Goal: Check status: Check status

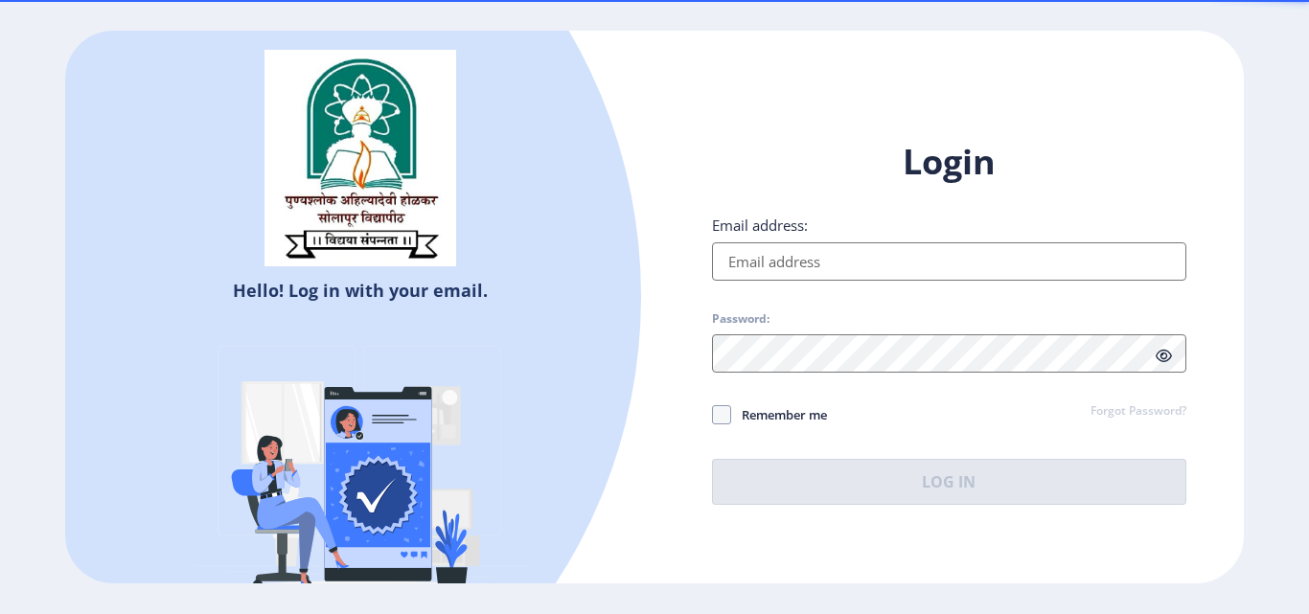
click at [760, 264] on input "Email address:" at bounding box center [949, 261] width 474 height 38
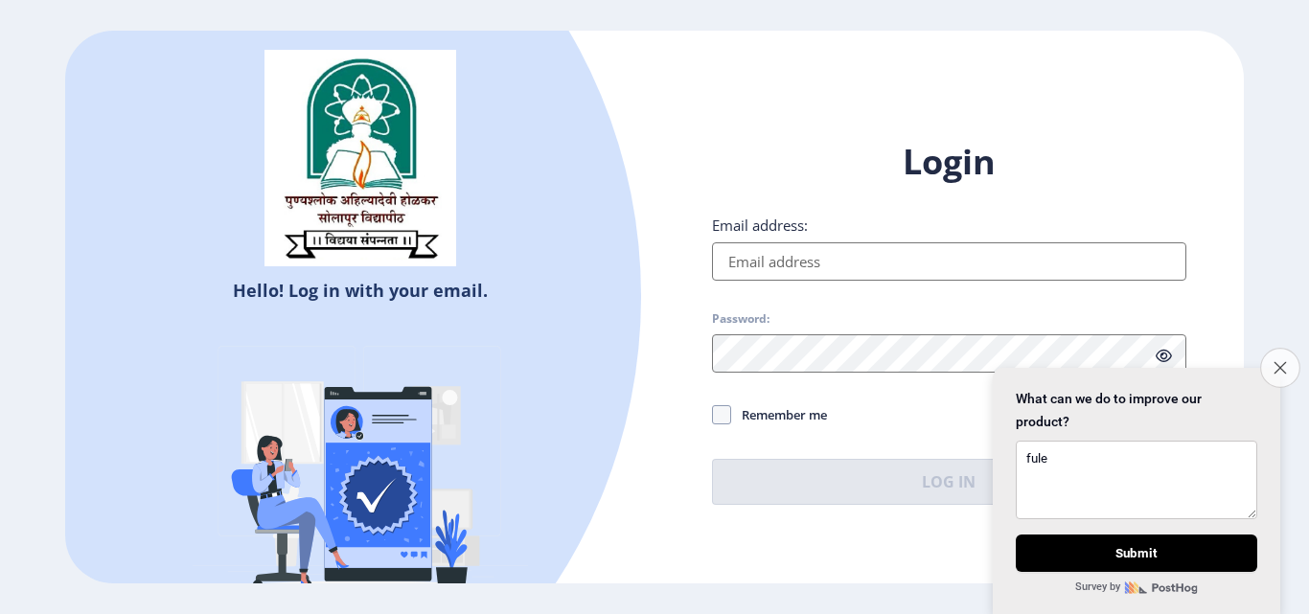
type textarea "fule"
click at [1286, 360] on button "Close survey" at bounding box center [1280, 368] width 40 height 40
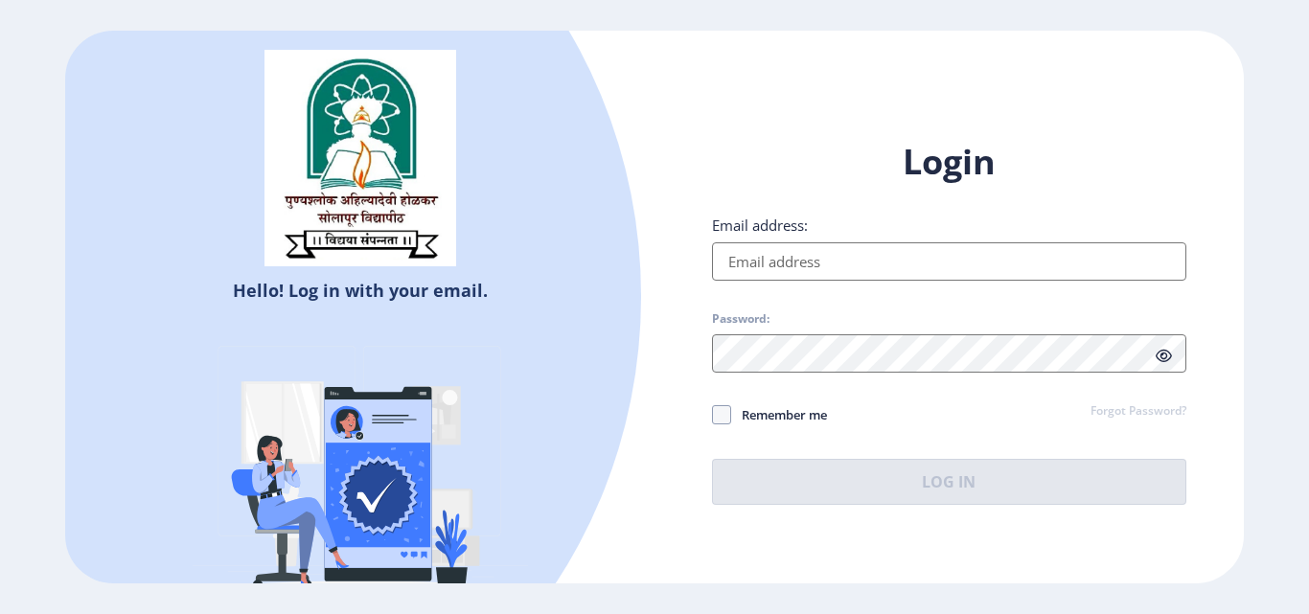
click at [814, 264] on input "Email address:" at bounding box center [949, 261] width 474 height 38
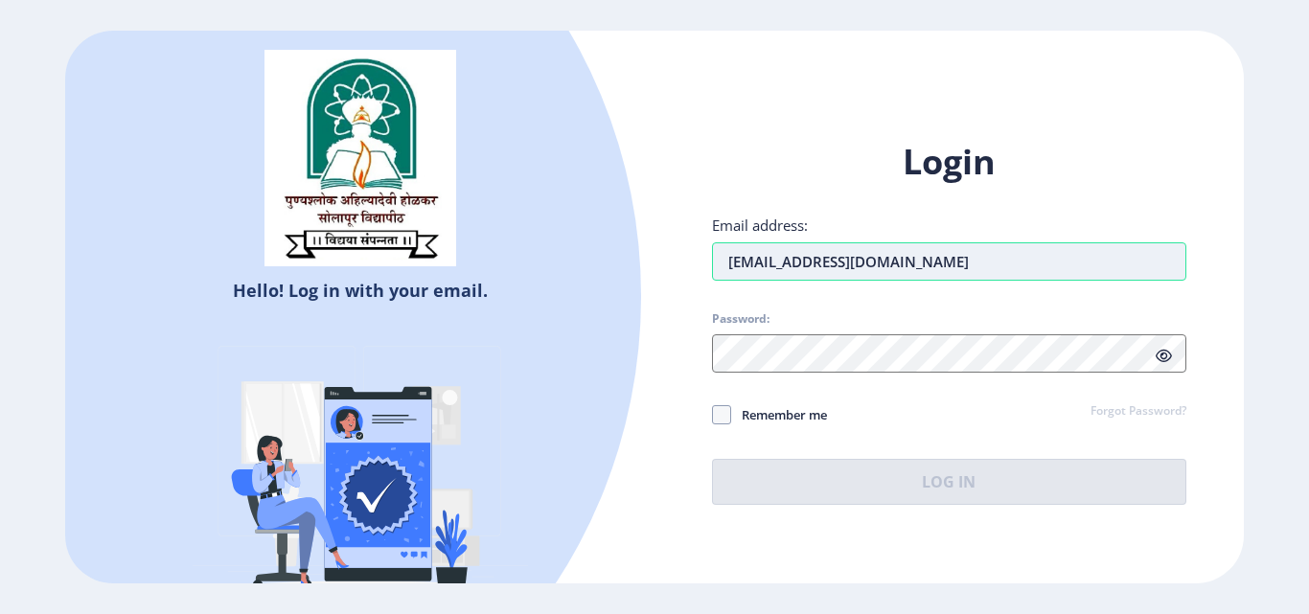
type input "[EMAIL_ADDRESS][DOMAIN_NAME]"
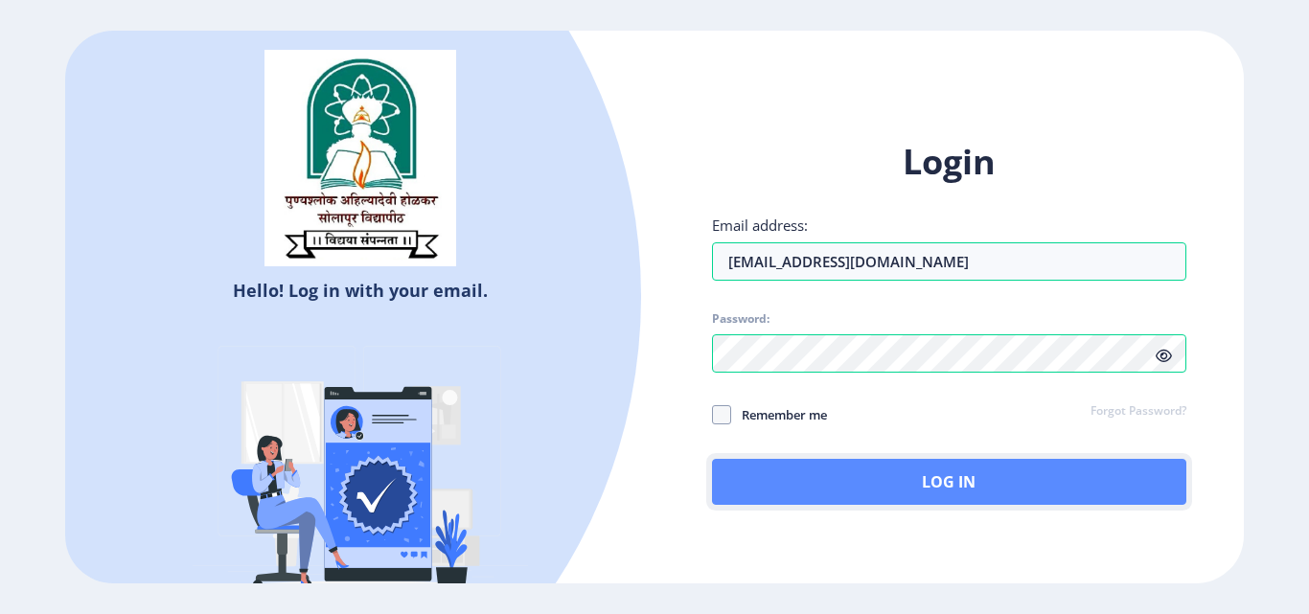
click at [1011, 482] on button "Log In" at bounding box center [949, 482] width 474 height 46
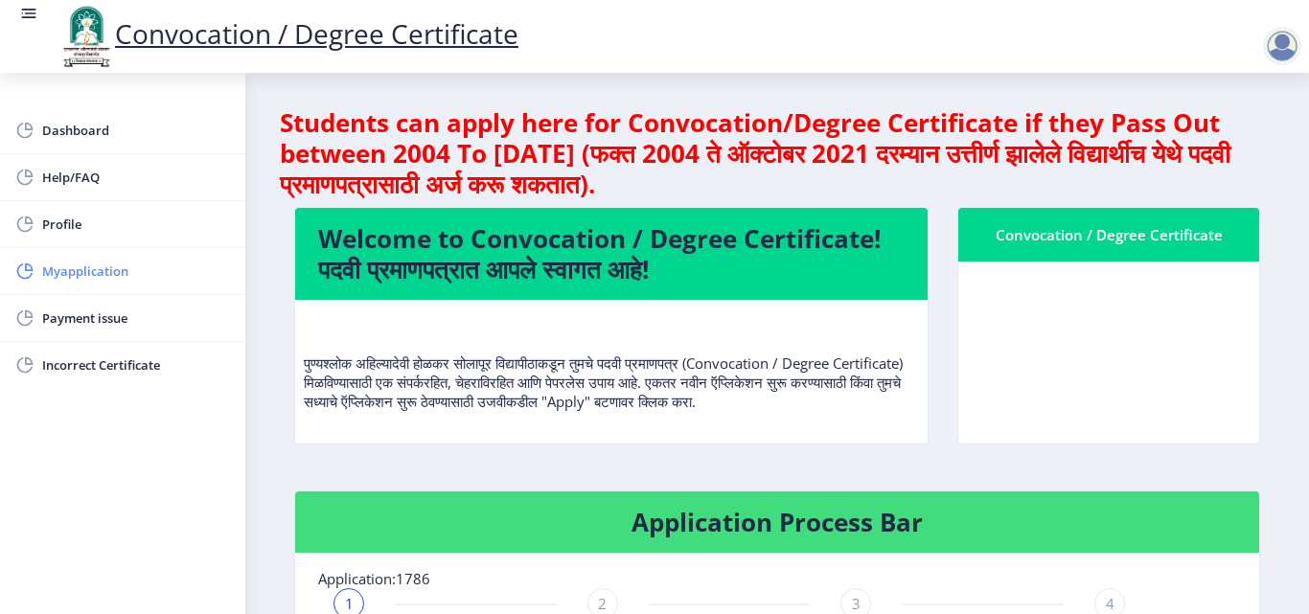
click at [79, 275] on span "Myapplication" at bounding box center [136, 271] width 188 height 23
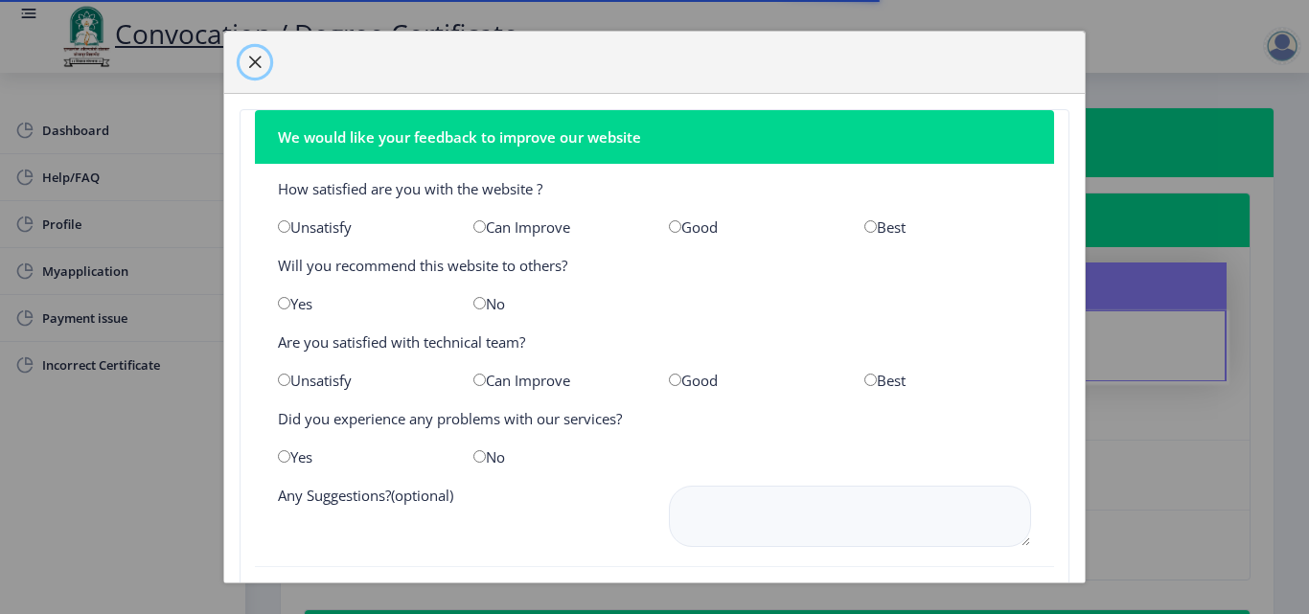
click at [255, 55] on span "button" at bounding box center [254, 62] width 15 height 15
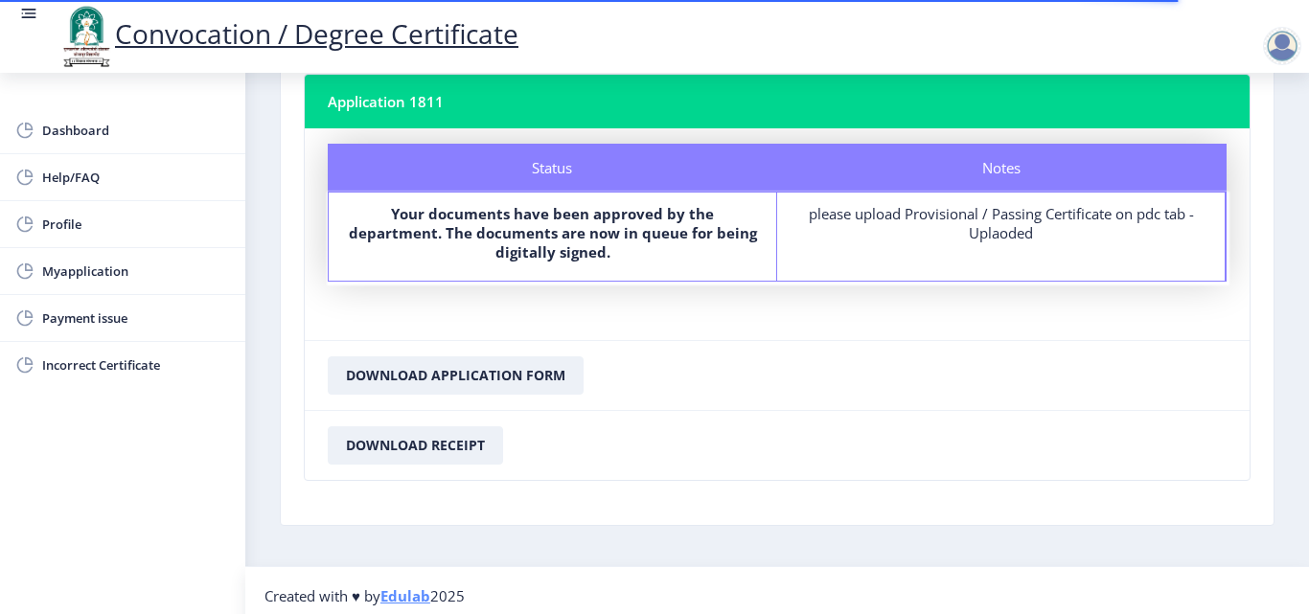
scroll to position [1796, 0]
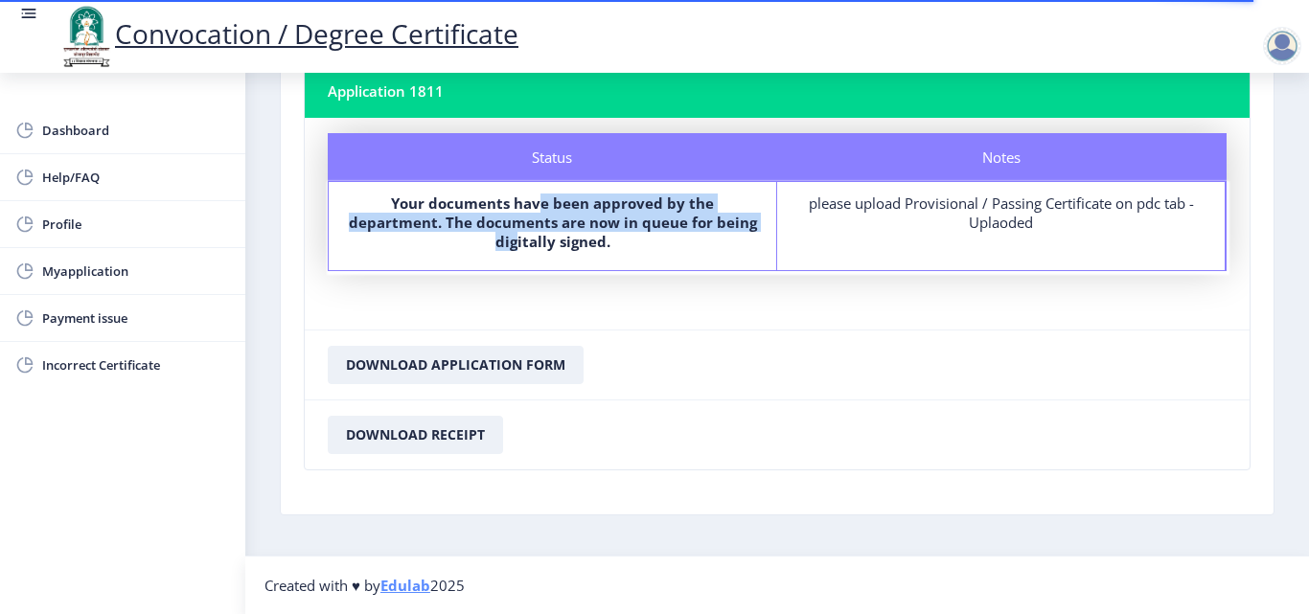
drag, startPoint x: 494, startPoint y: 202, endPoint x: 695, endPoint y: 219, distance: 201.9
click at [695, 219] on b "Your documents have been approved by the department. The documents are now in q…" at bounding box center [553, 222] width 408 height 57
click at [641, 216] on b "Your documents have been approved by the department. The documents are now in q…" at bounding box center [553, 222] width 408 height 57
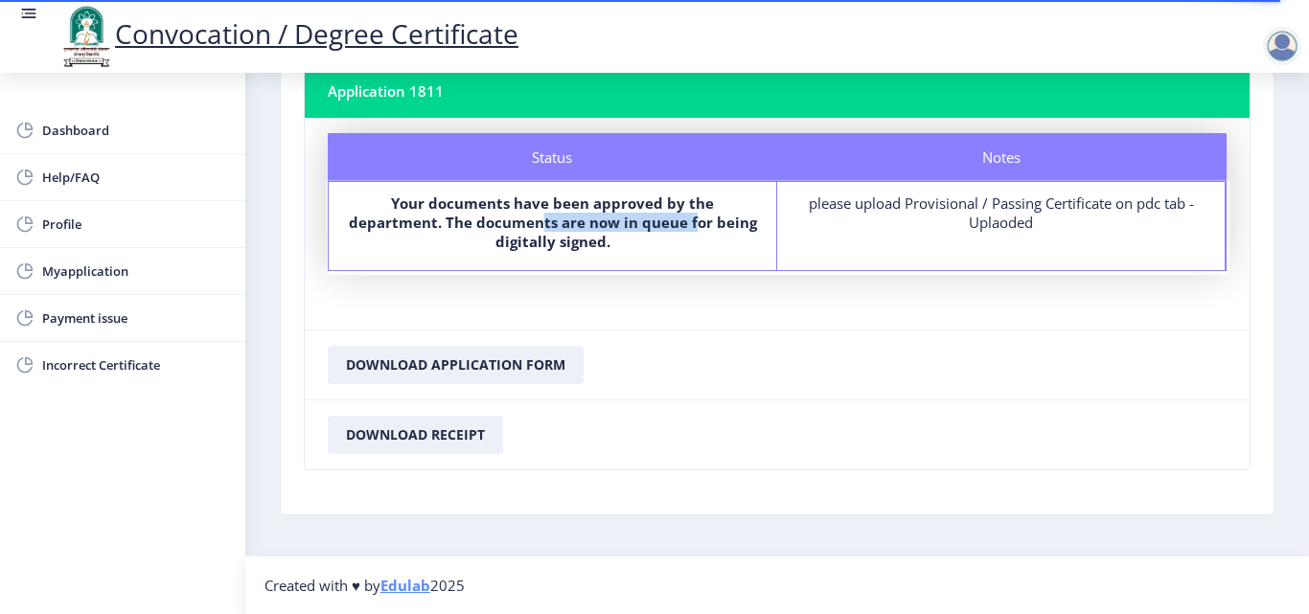
drag, startPoint x: 462, startPoint y: 220, endPoint x: 612, endPoint y: 228, distance: 150.6
click at [612, 228] on b "Your documents have been approved by the department. The documents are now in q…" at bounding box center [553, 222] width 408 height 57
click at [621, 240] on label "Your documents have been approved by the department. The documents are now in q…" at bounding box center [552, 222] width 413 height 57
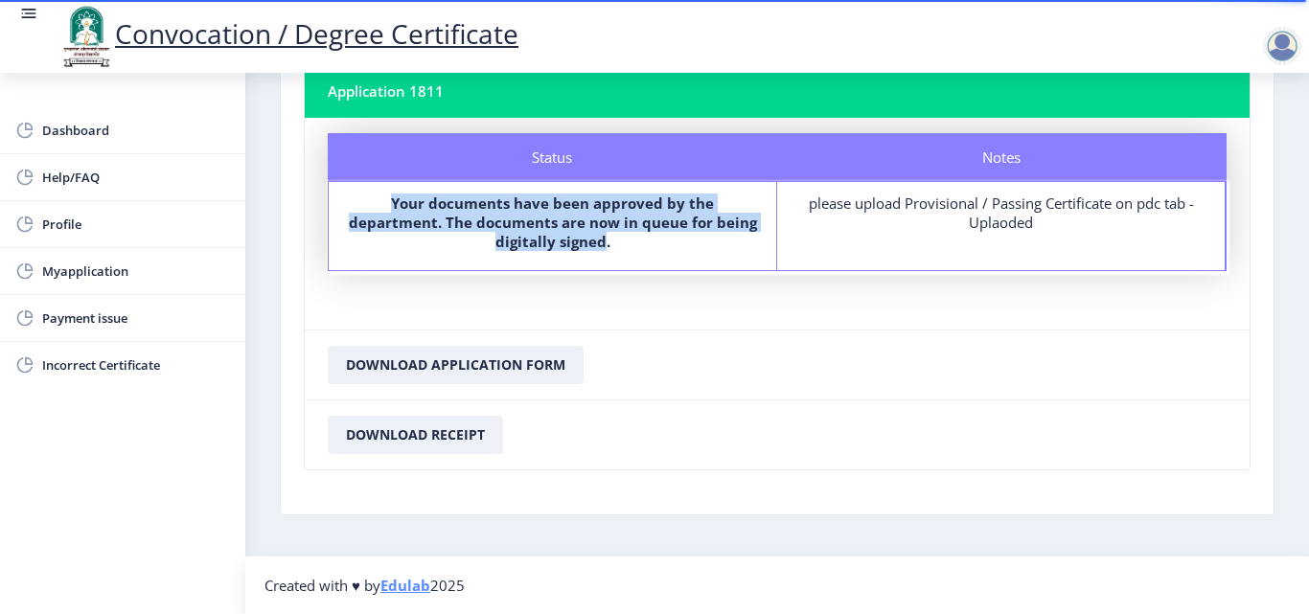
drag, startPoint x: 573, startPoint y: 243, endPoint x: 347, endPoint y: 206, distance: 229.2
click at [349, 206] on b "Your documents have been approved by the department. The documents are now in q…" at bounding box center [553, 222] width 408 height 57
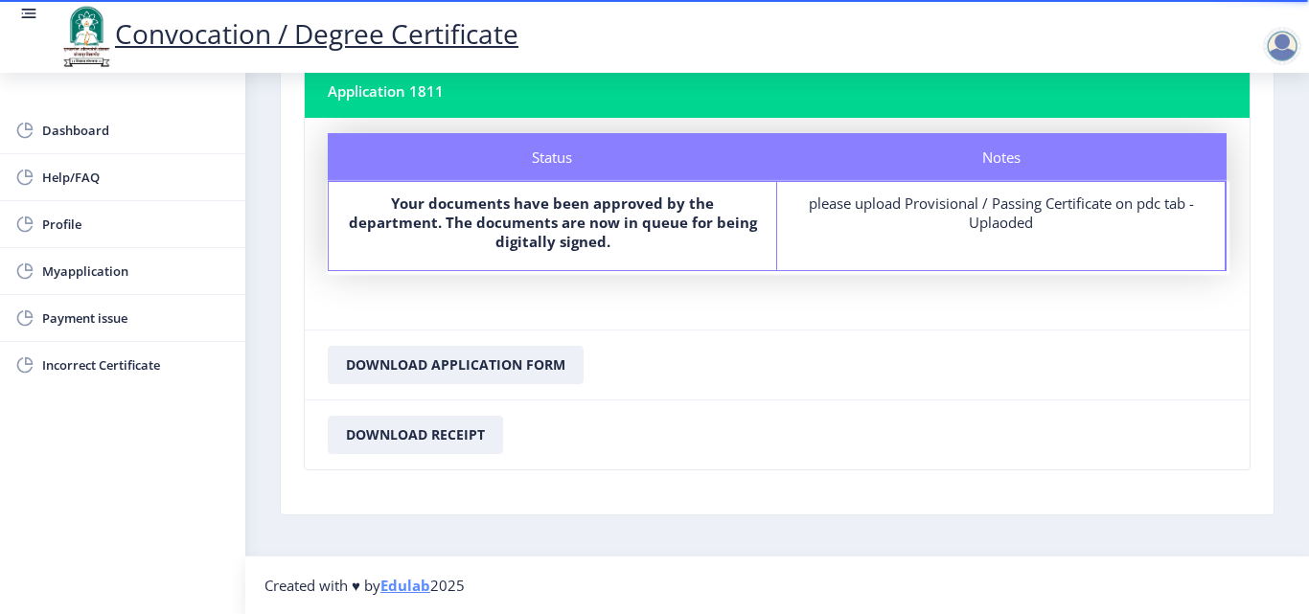
click at [708, 339] on nb-card-footer "Download Application Form" at bounding box center [777, 365] width 945 height 70
click at [89, 128] on span "Dashboard" at bounding box center [136, 130] width 188 height 23
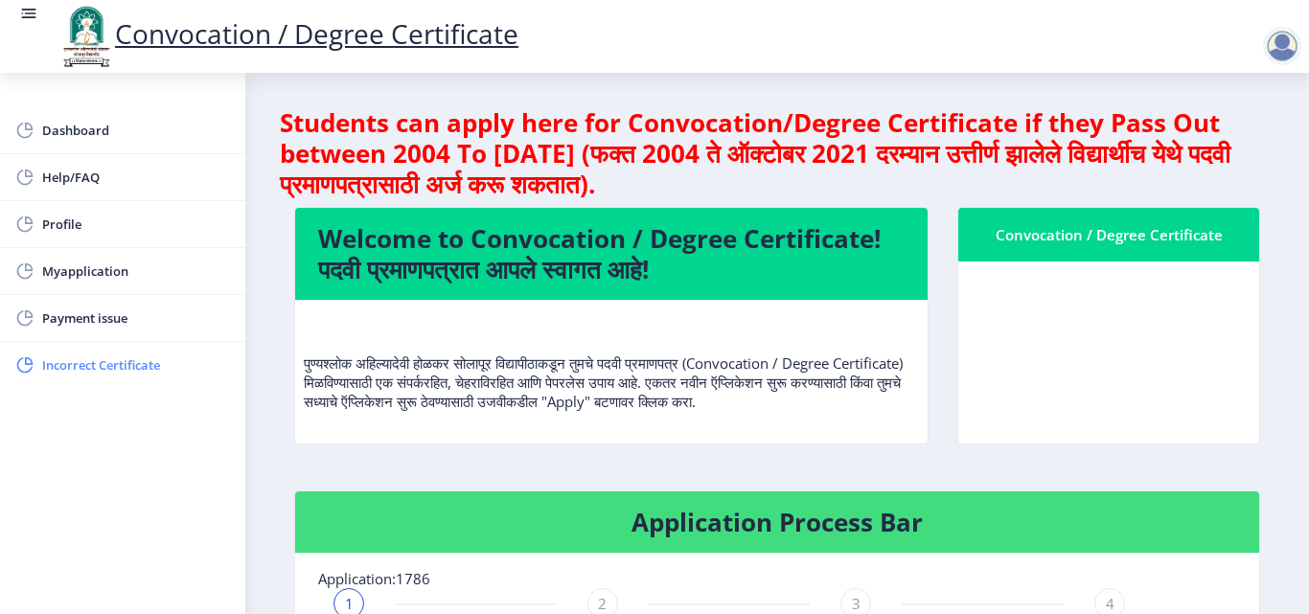
click at [94, 369] on span "Incorrect Certificate" at bounding box center [136, 364] width 188 height 23
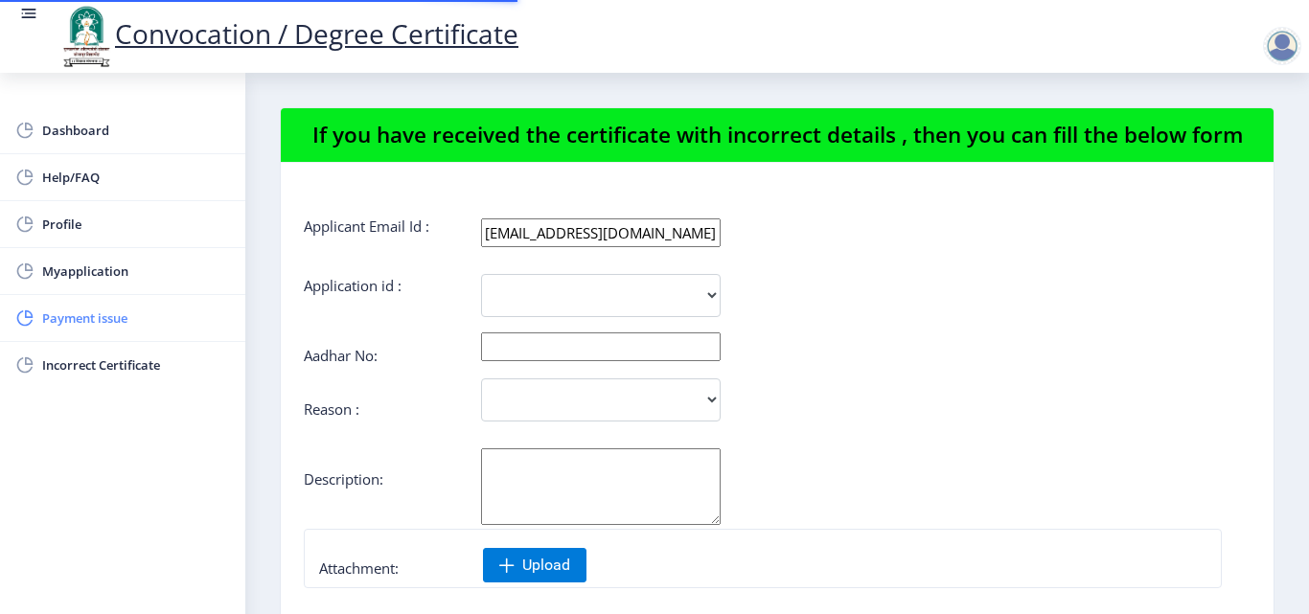
click at [99, 320] on span "Payment issue" at bounding box center [136, 318] width 188 height 23
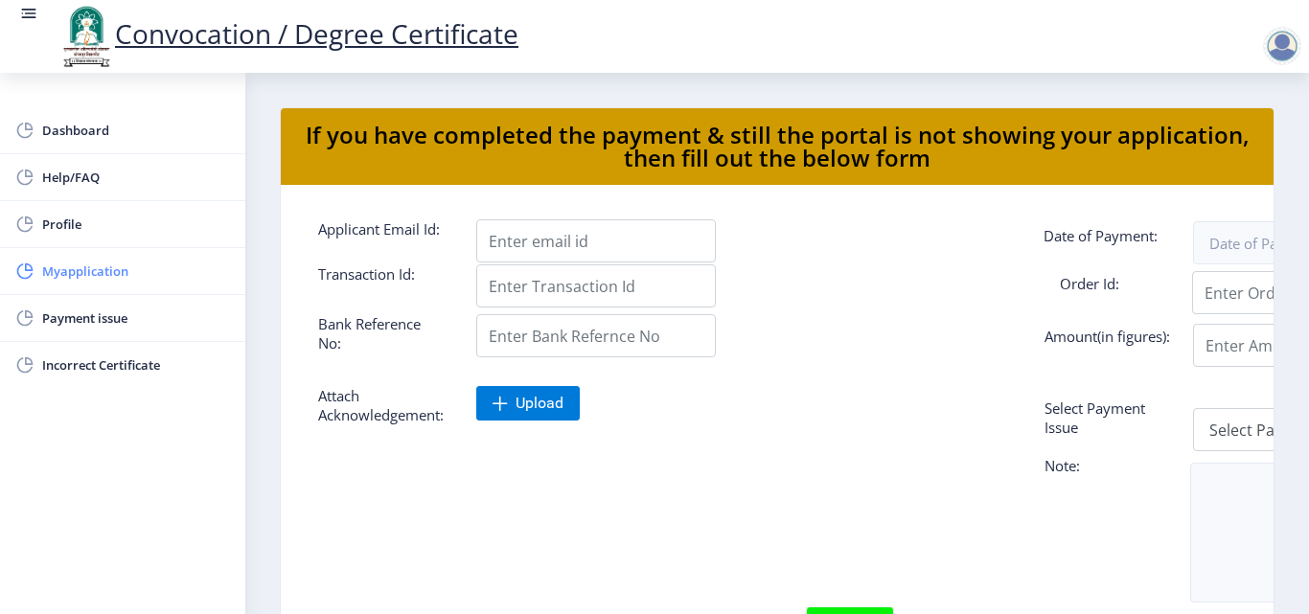
click at [100, 280] on span "Myapplication" at bounding box center [136, 271] width 188 height 23
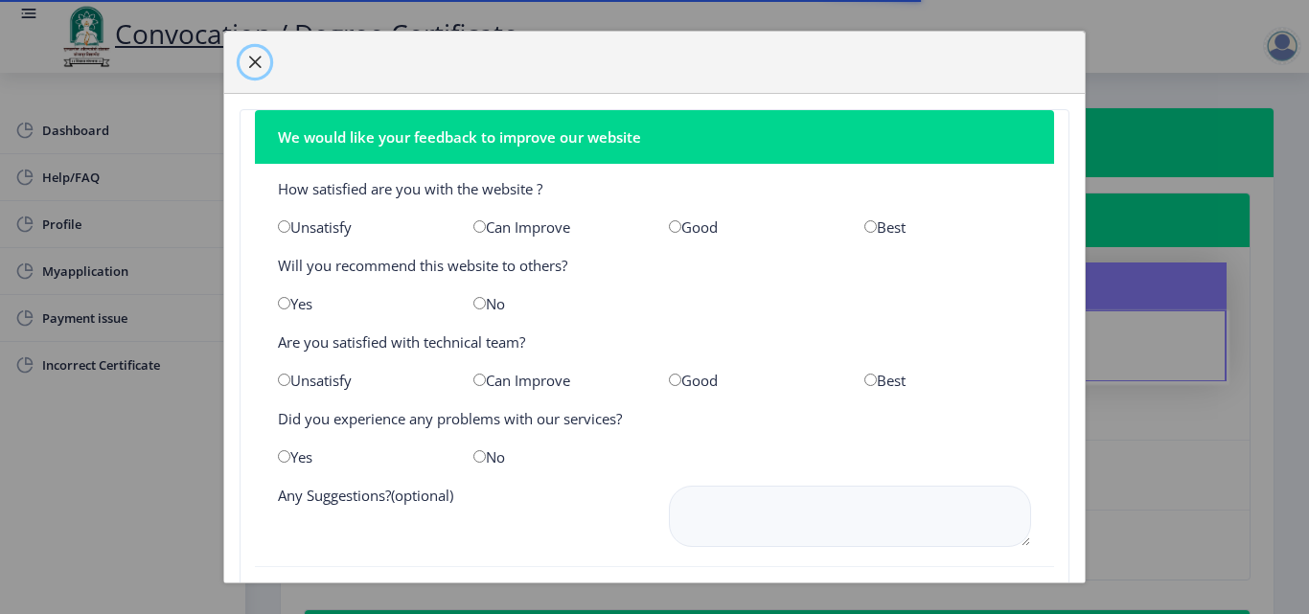
click at [254, 49] on button "button" at bounding box center [254, 62] width 31 height 31
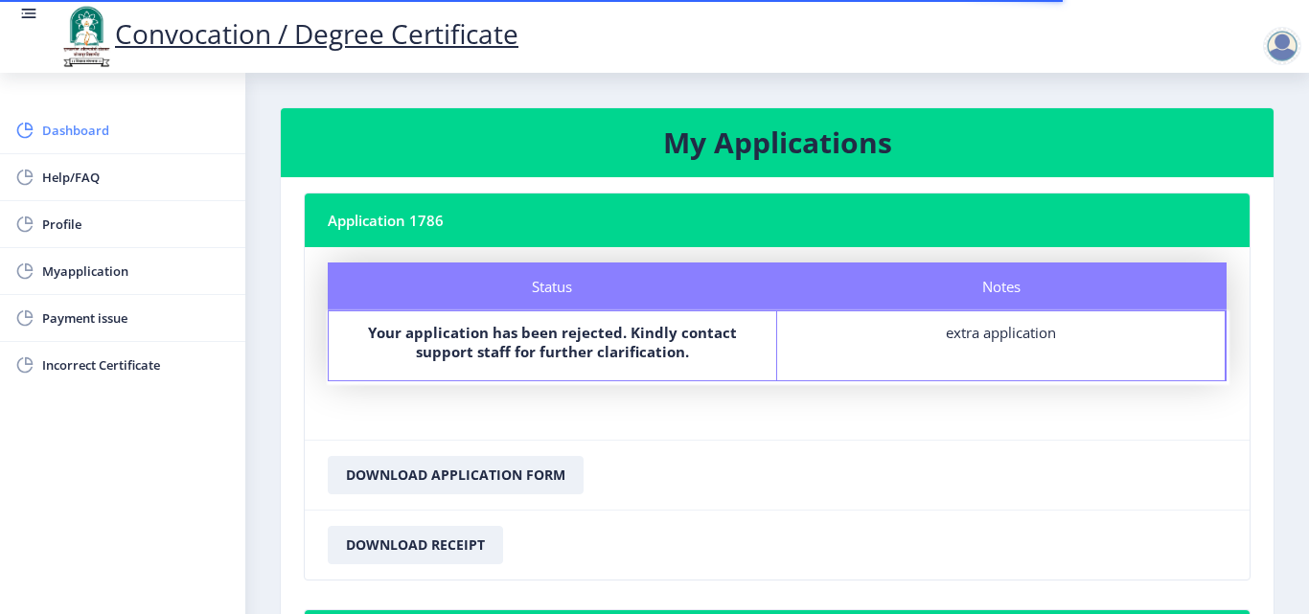
click at [86, 134] on span "Dashboard" at bounding box center [136, 130] width 188 height 23
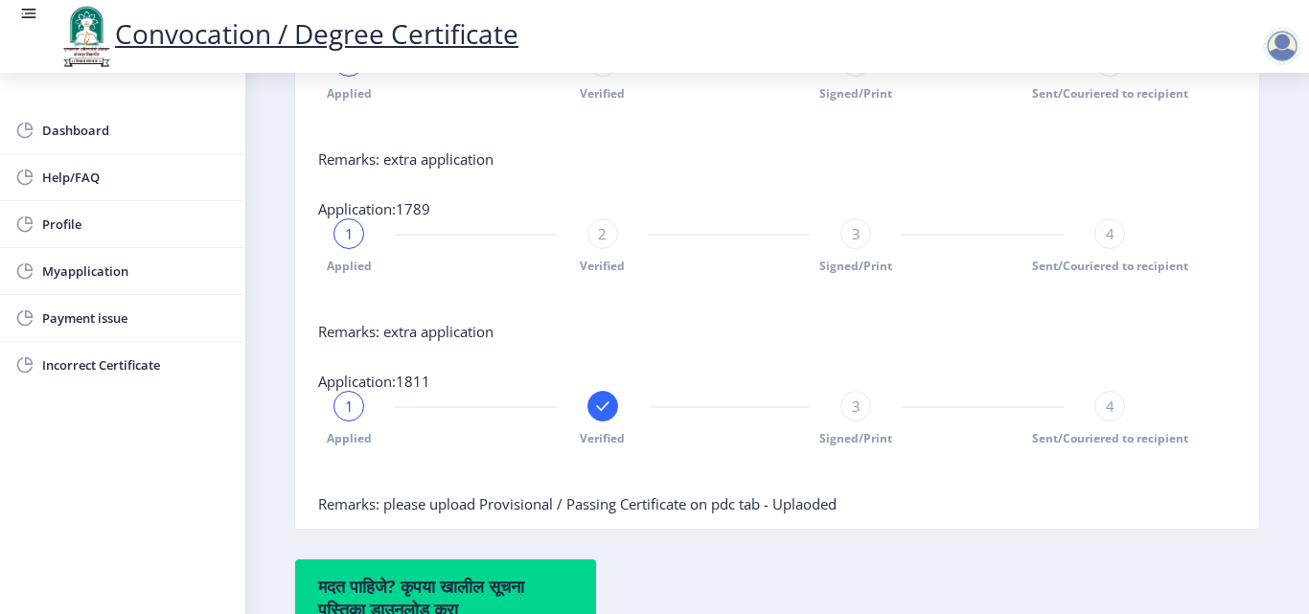
scroll to position [886, 0]
click at [1280, 40] on div at bounding box center [1282, 46] width 38 height 38
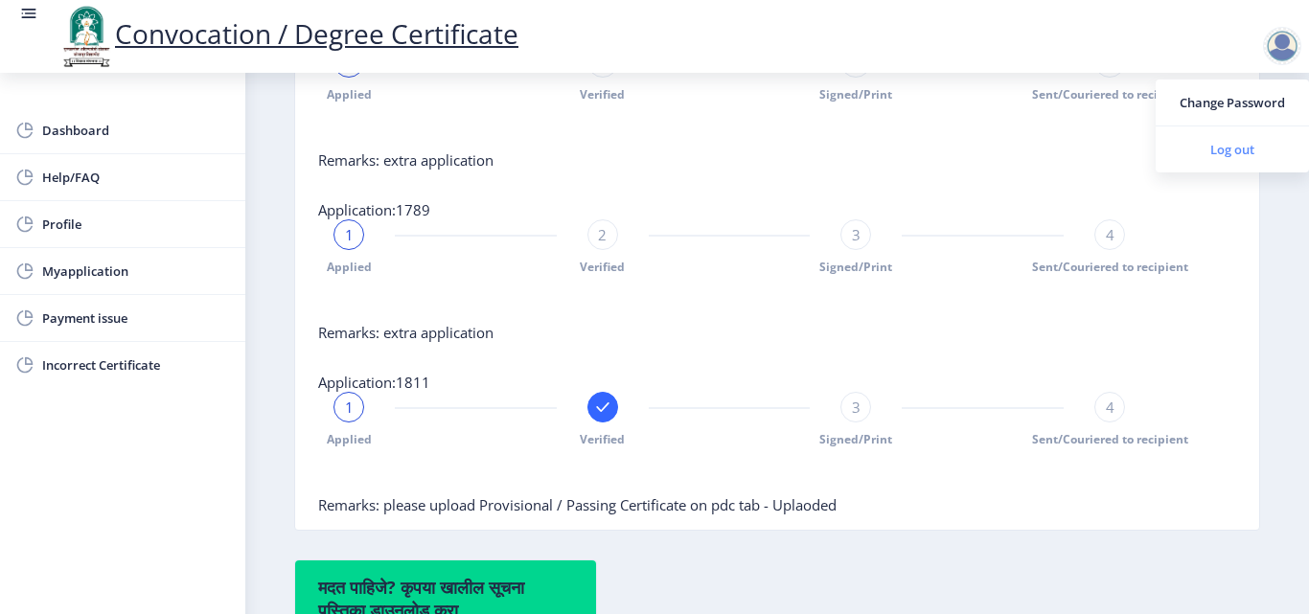
click at [1237, 154] on span "Log out" at bounding box center [1232, 149] width 123 height 23
